Goal: Find contact information: Find contact information

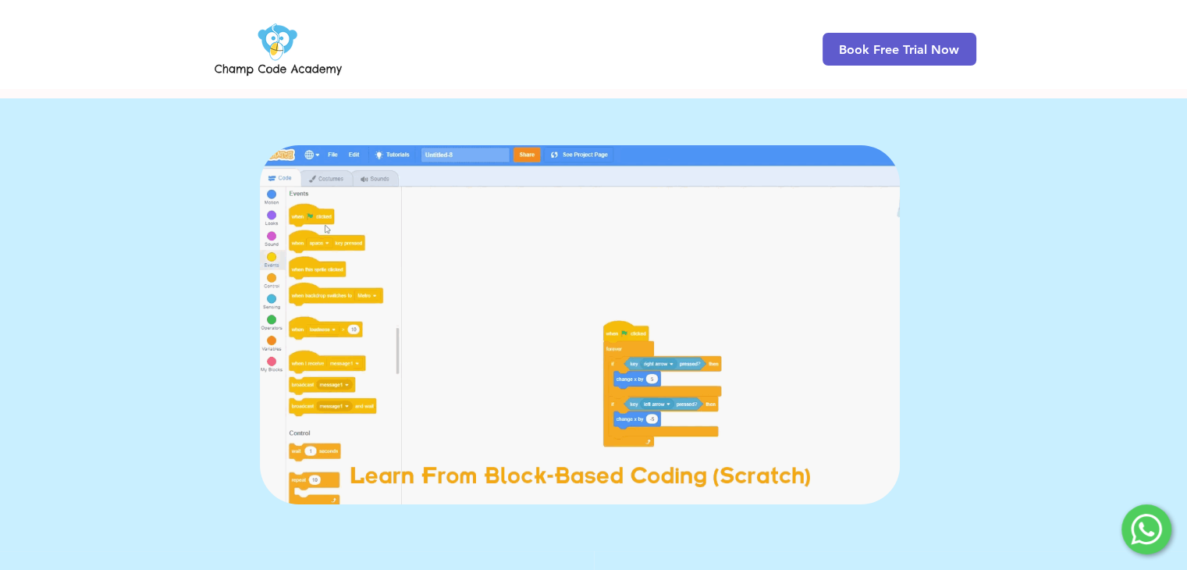
click at [1186, 76] on html "top of page Skip to Main Content Book Free Trial Now FREE ONLINE CODING TRIAL J…" at bounding box center [593, 285] width 1187 height 570
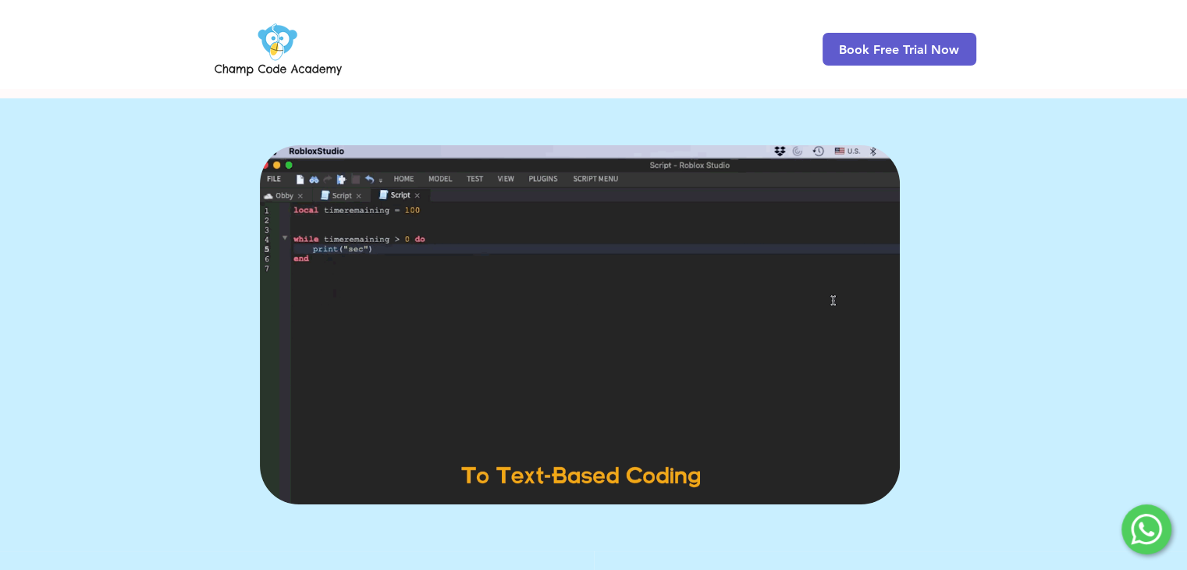
click at [265, 42] on img at bounding box center [277, 49] width 133 height 61
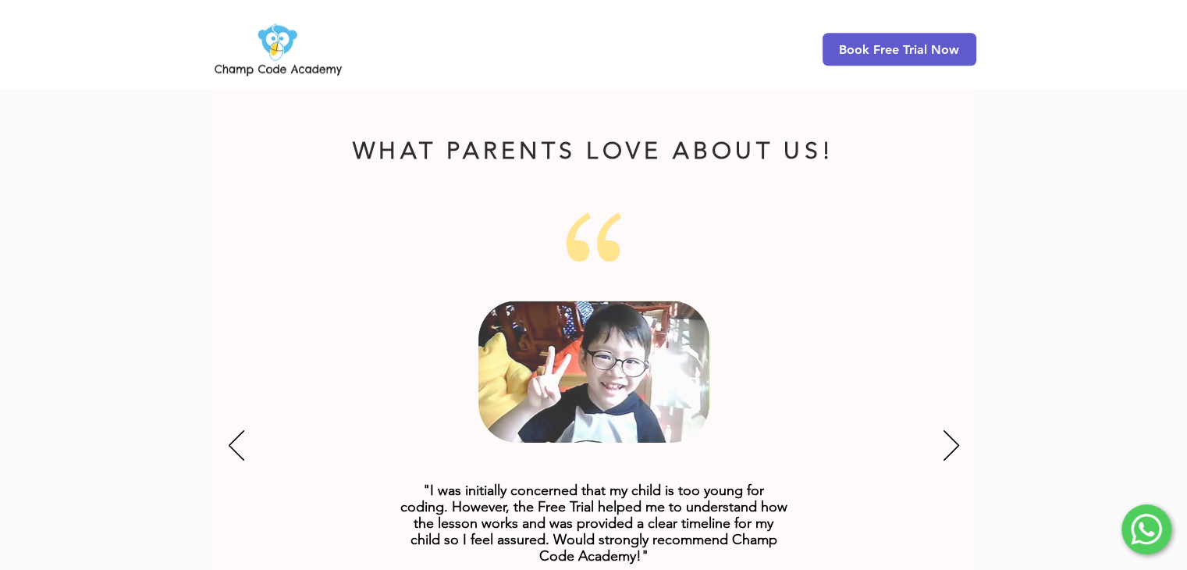
scroll to position [2505, 0]
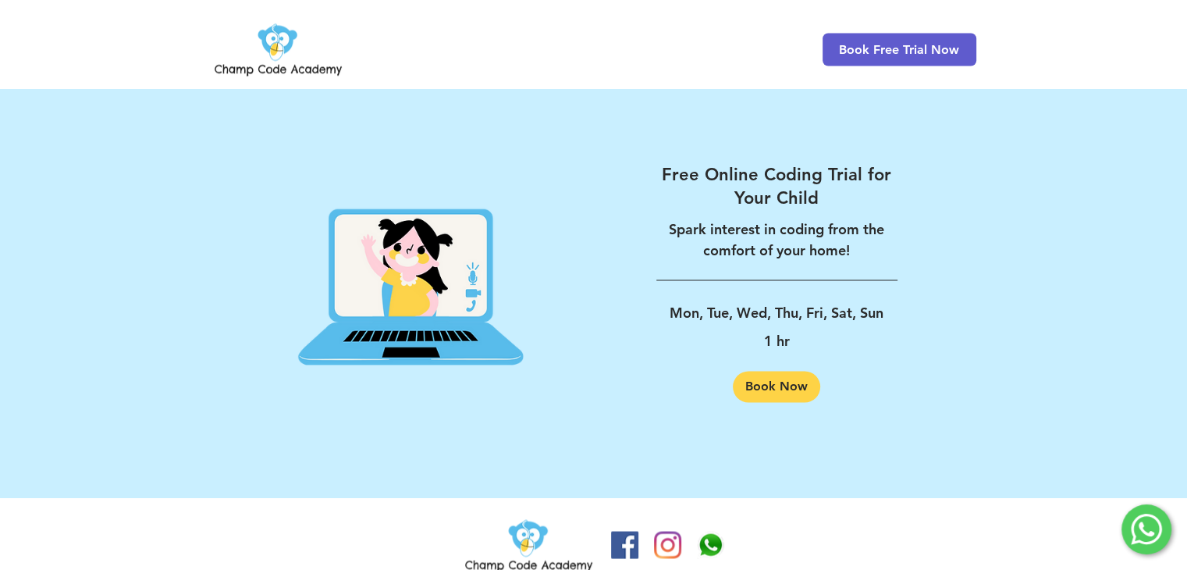
click at [1152, 544] on div at bounding box center [1146, 529] width 50 height 50
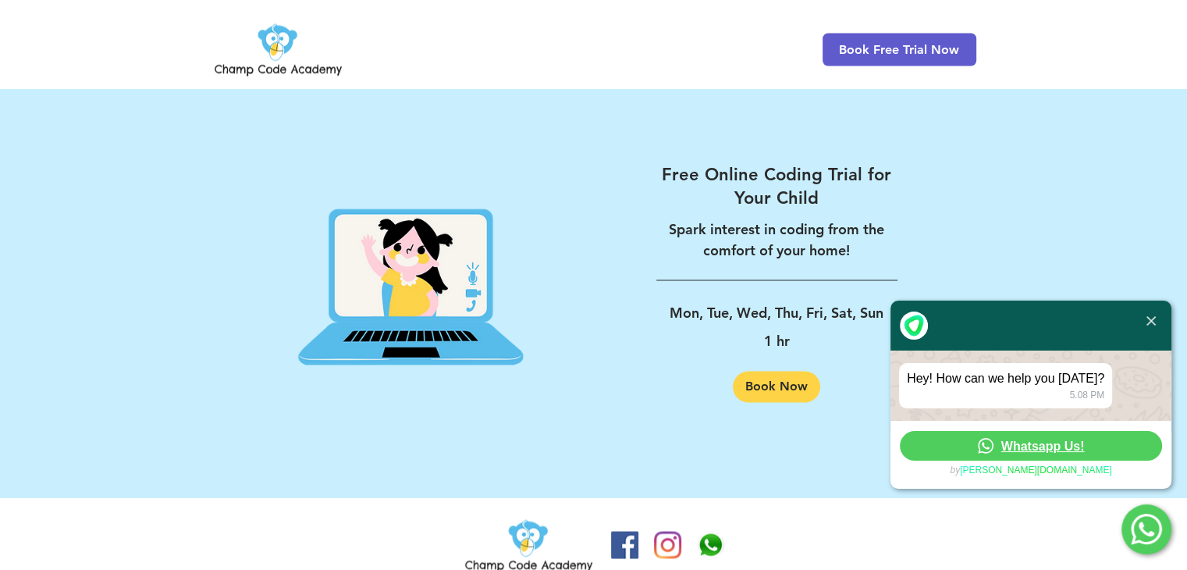
click at [1056, 439] on span "Whatsapp Us!" at bounding box center [1042, 445] width 83 height 15
